Goal: Task Accomplishment & Management: Manage account settings

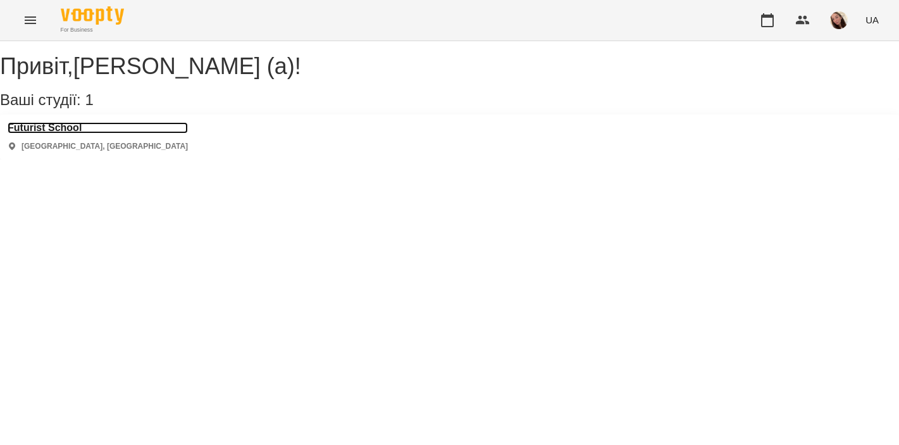
click at [73, 133] on h3 "Futurist School" at bounding box center [98, 127] width 180 height 11
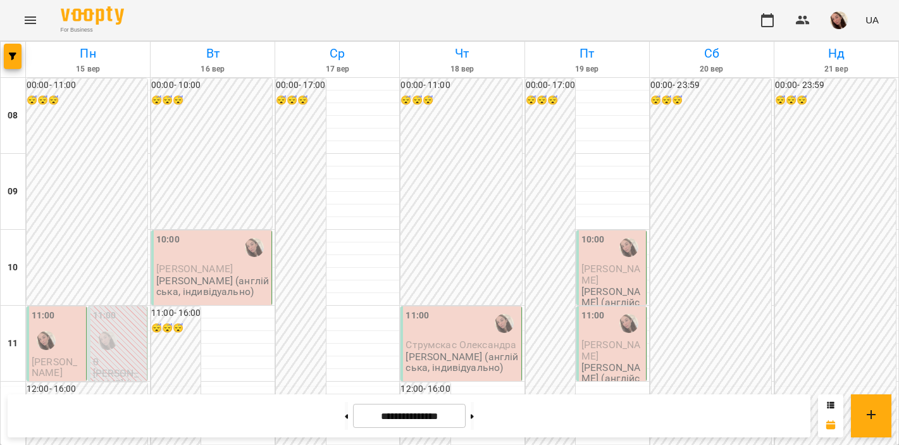
click at [67, 345] on div "11:00" at bounding box center [58, 332] width 52 height 46
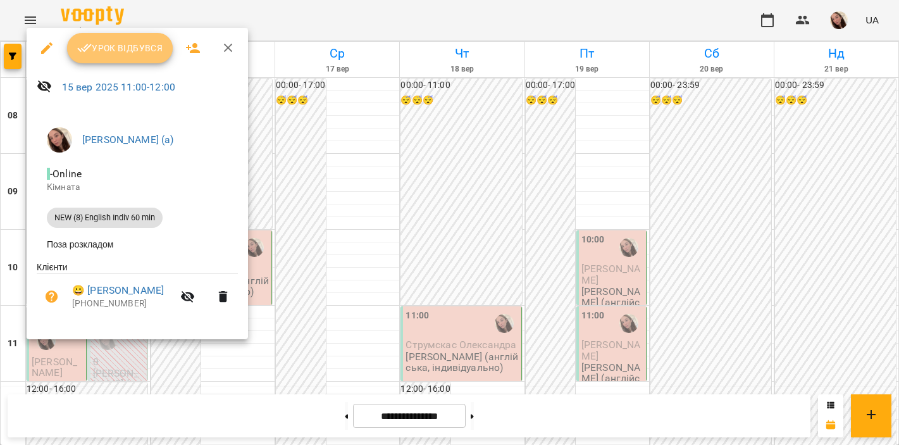
click at [103, 46] on span "Урок відбувся" at bounding box center [120, 47] width 86 height 15
